Goal: Find specific page/section: Find specific page/section

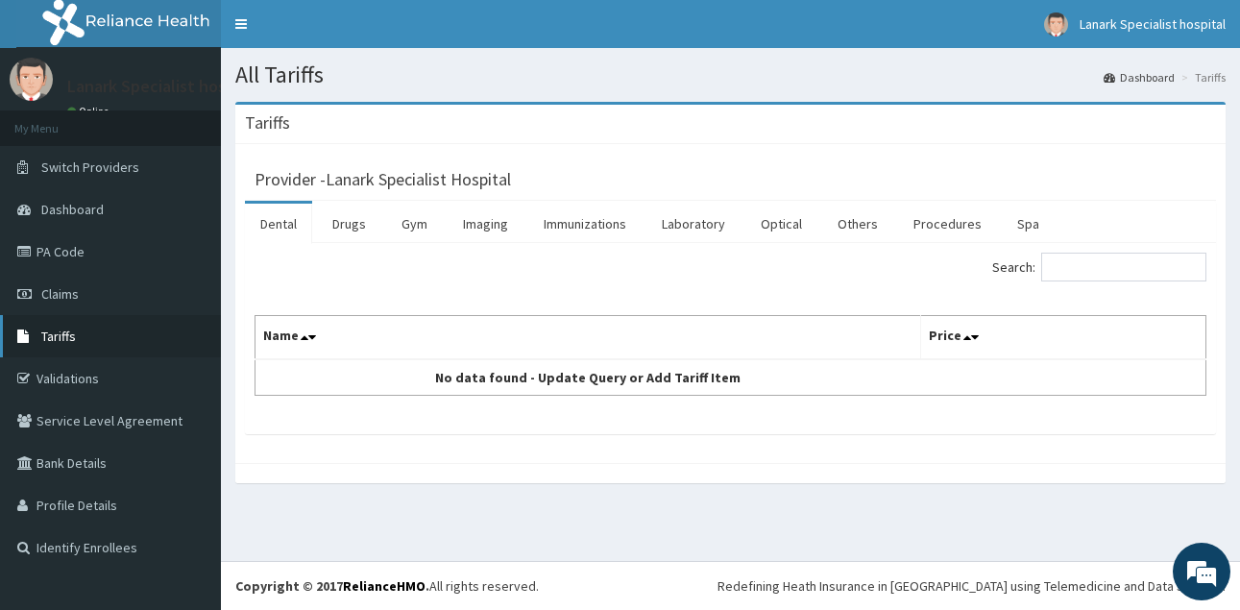
click at [105, 341] on link "Tariffs" at bounding box center [110, 336] width 221 height 42
click at [699, 226] on link "Laboratory" at bounding box center [694, 224] width 94 height 40
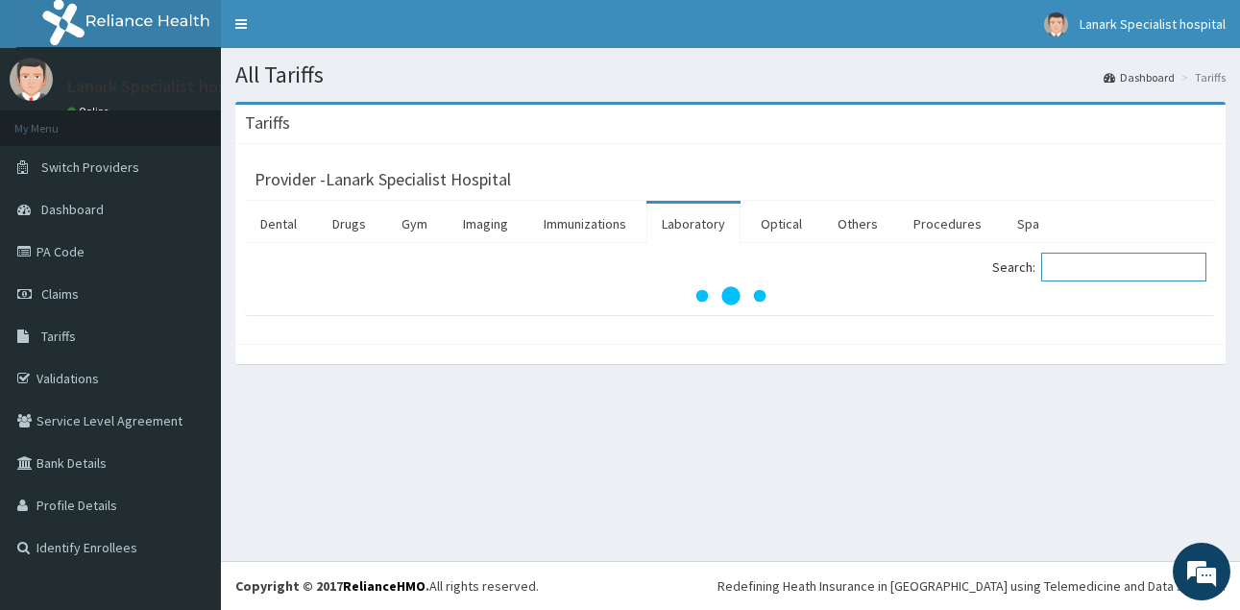
click at [1088, 266] on input "Search:" at bounding box center [1124, 267] width 165 height 29
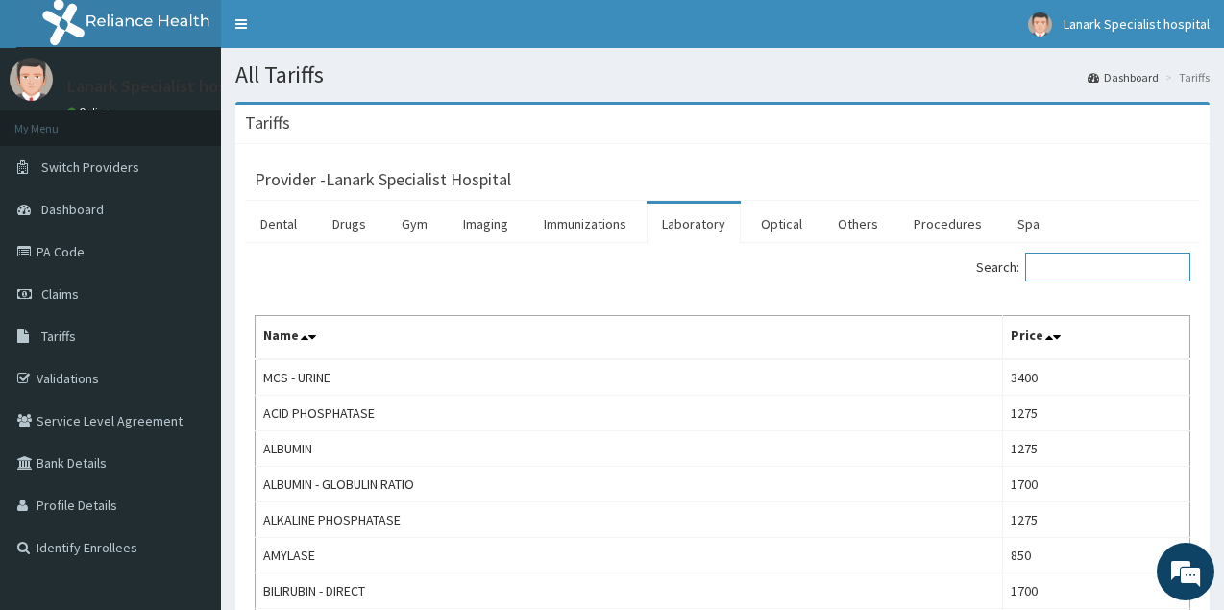
type input "H"
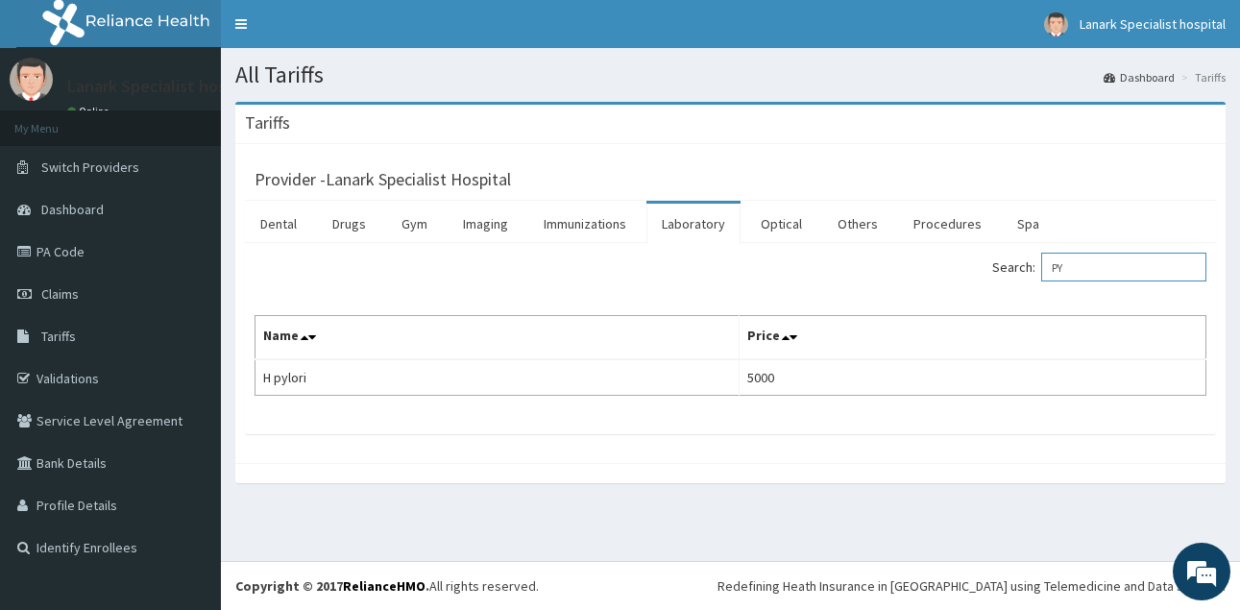
type input "P"
type input "G"
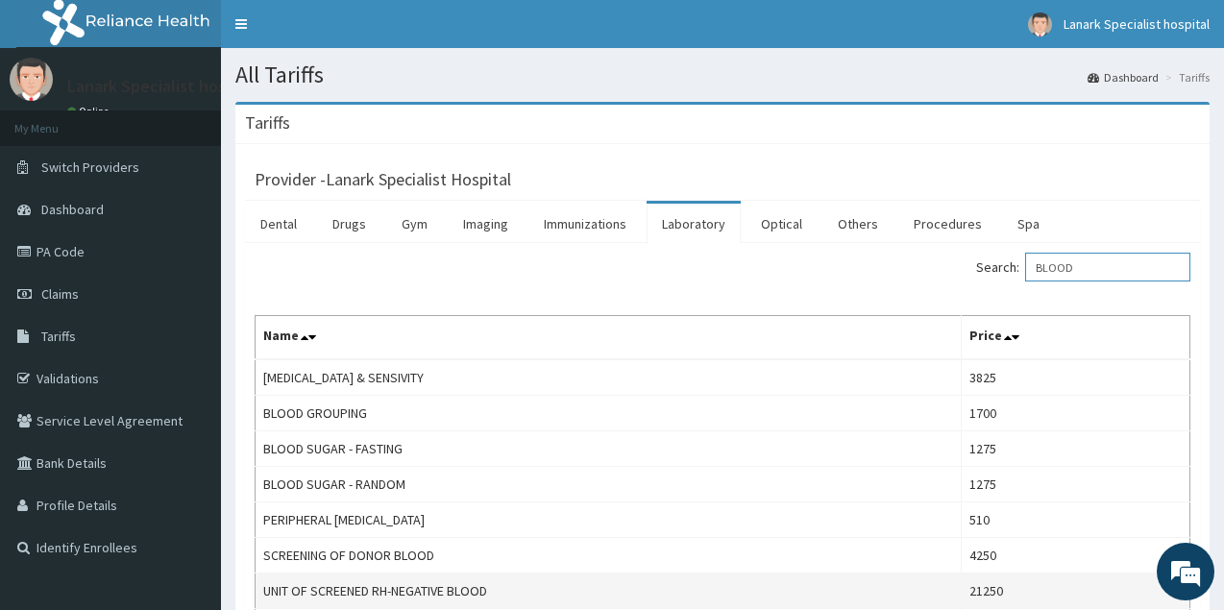
scroll to position [98, 0]
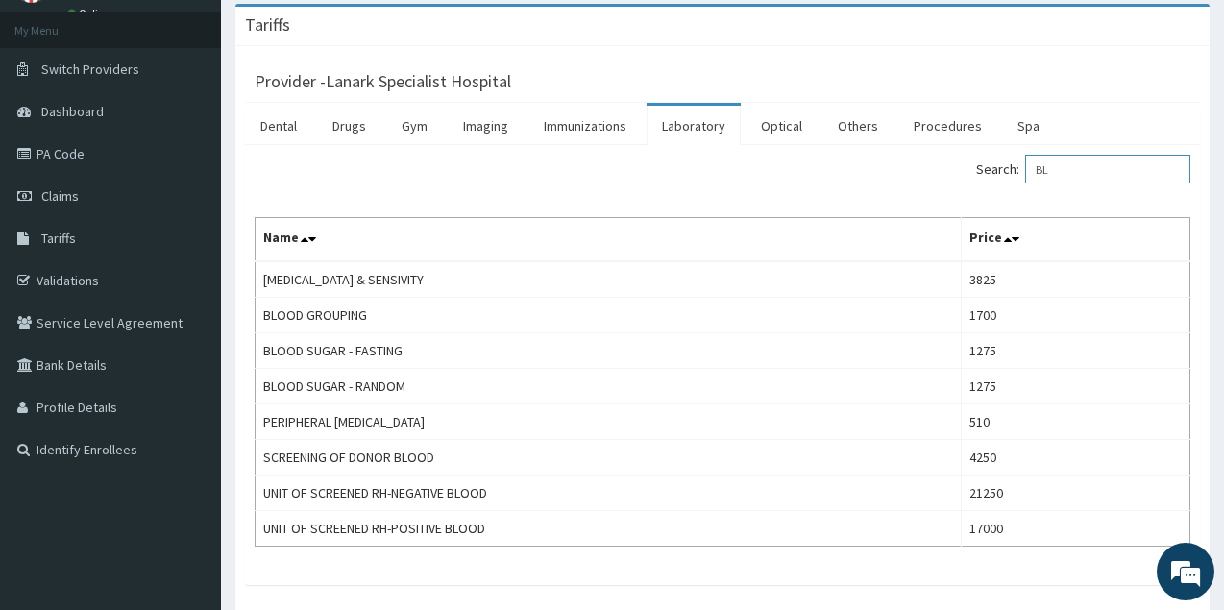
type input "B"
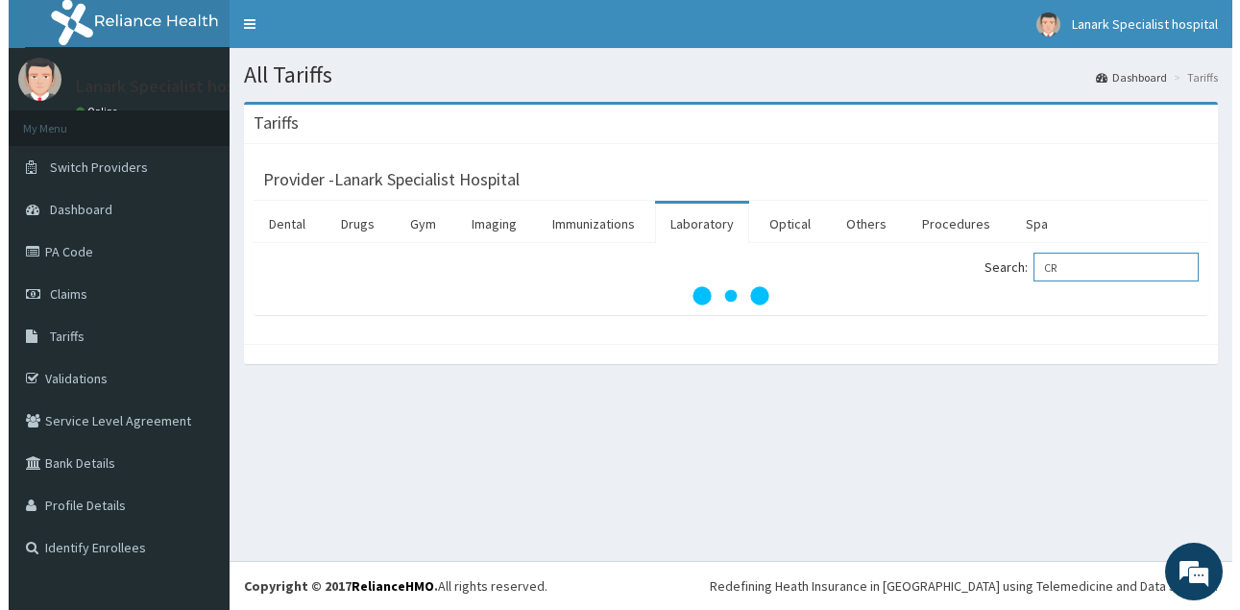
scroll to position [0, 0]
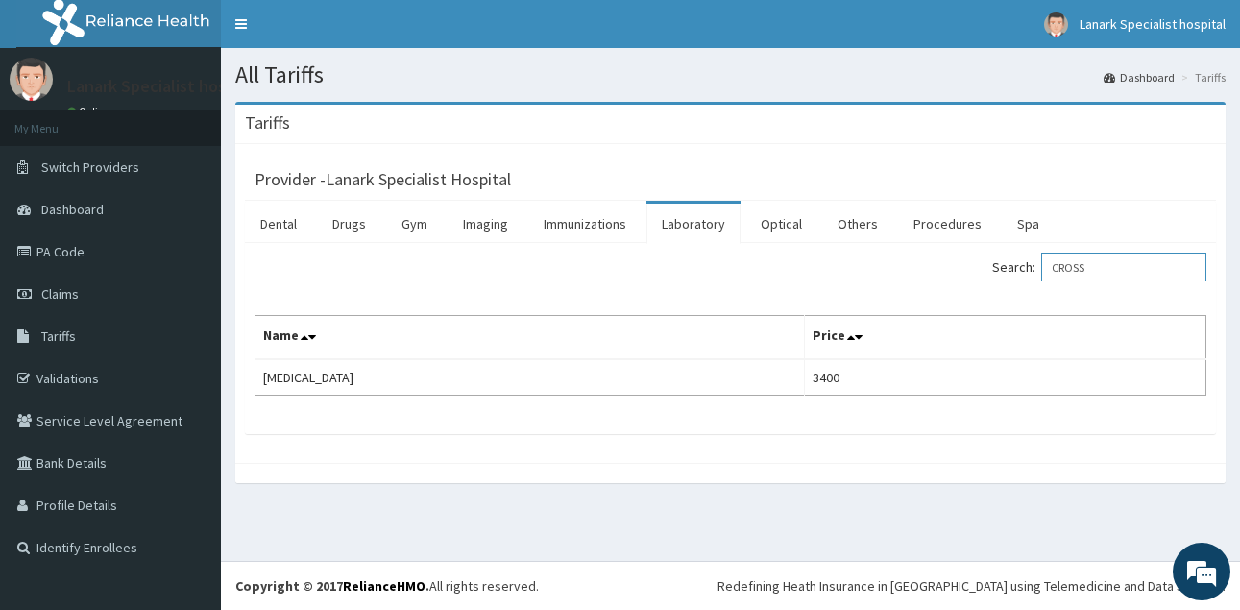
click at [1114, 273] on input "CROSS" at bounding box center [1124, 267] width 165 height 29
type input "C"
type input "T"
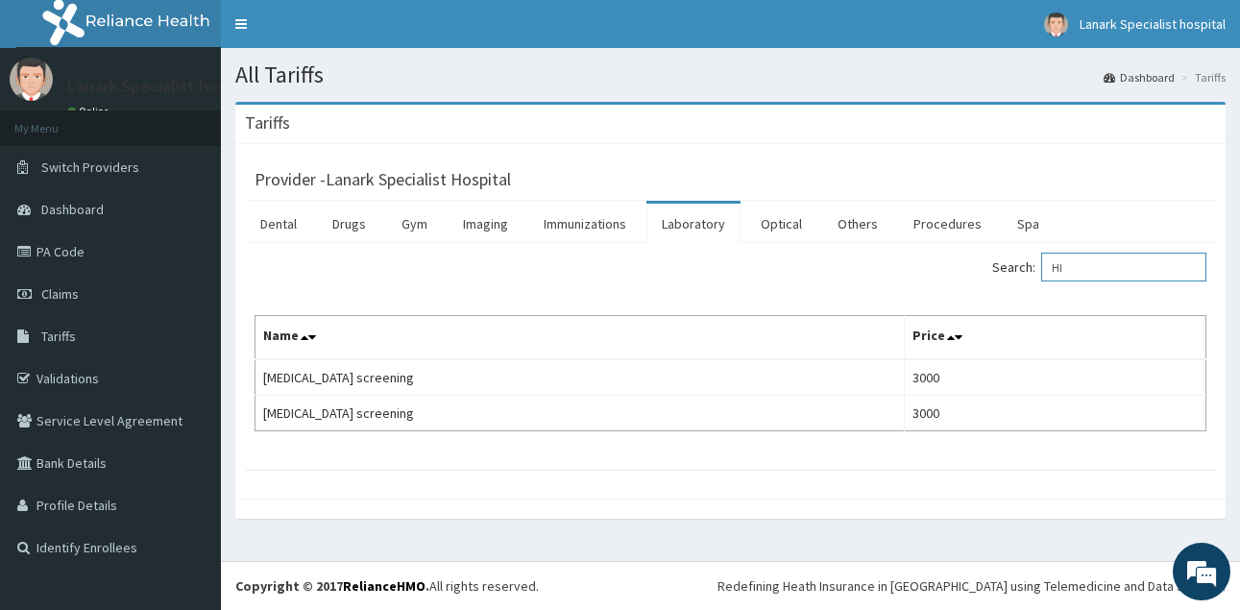
type input "H"
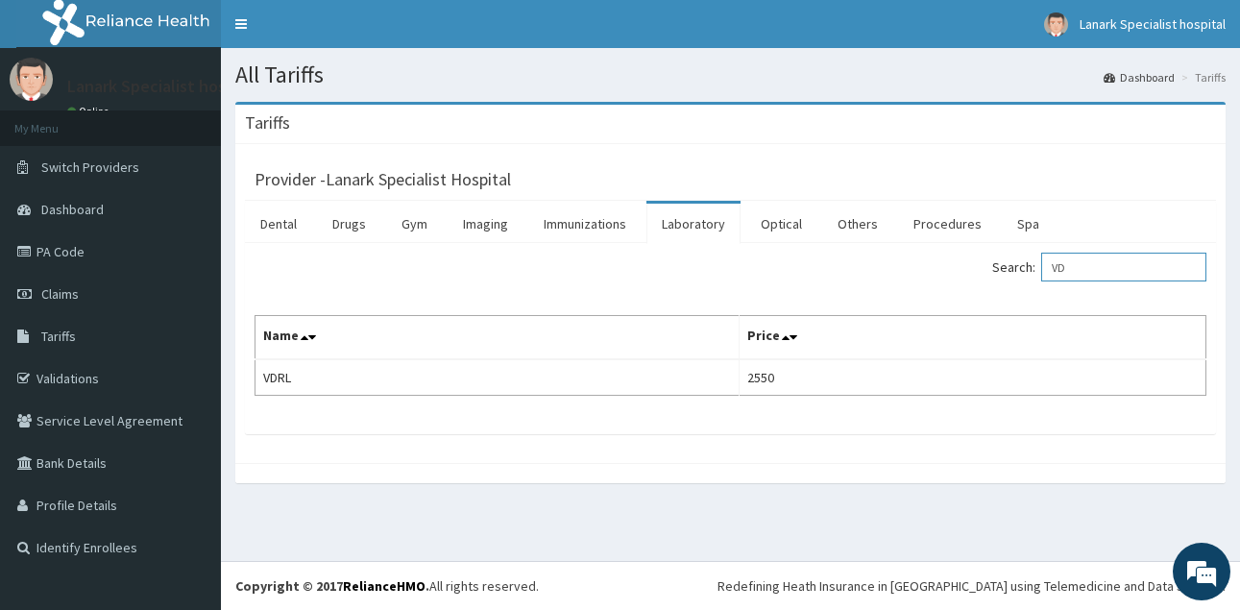
type input "V"
type input "W"
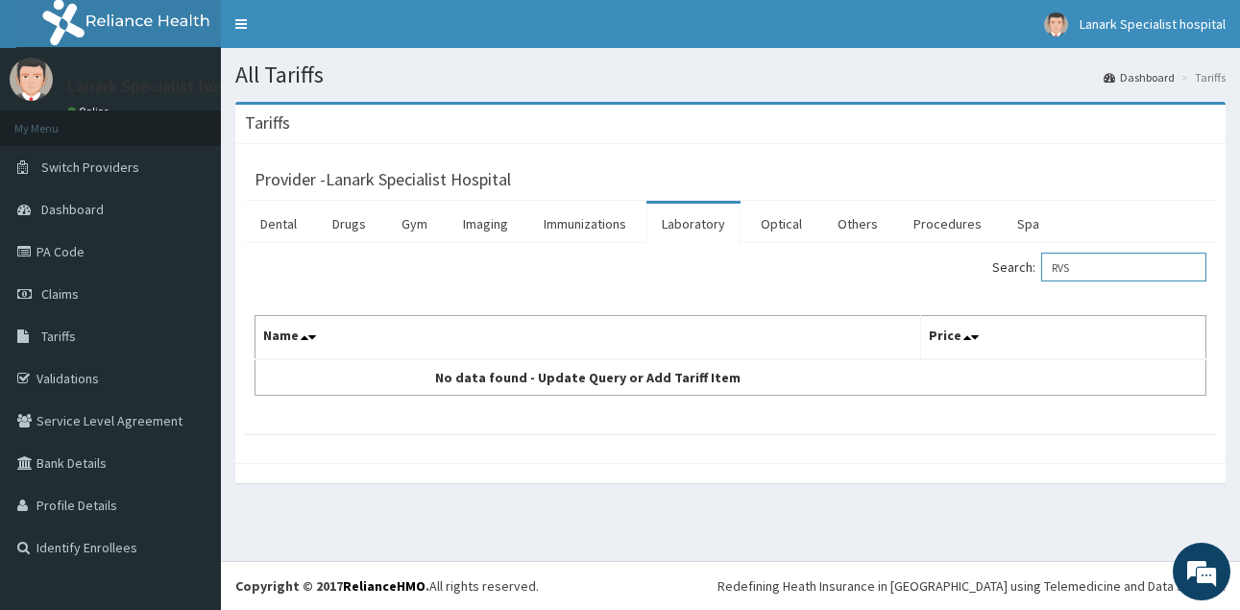
type input "RVS"
